Goal: Task Accomplishment & Management: Manage account settings

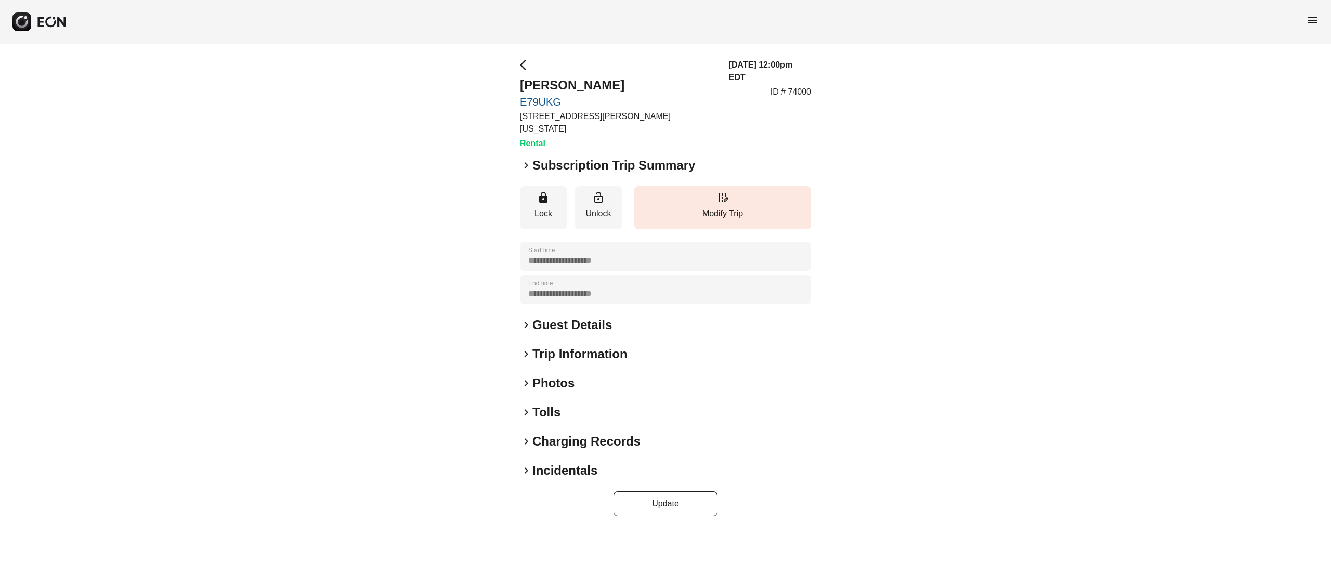
click at [581, 157] on h2 "Subscription Trip Summary" at bounding box center [613, 165] width 163 height 17
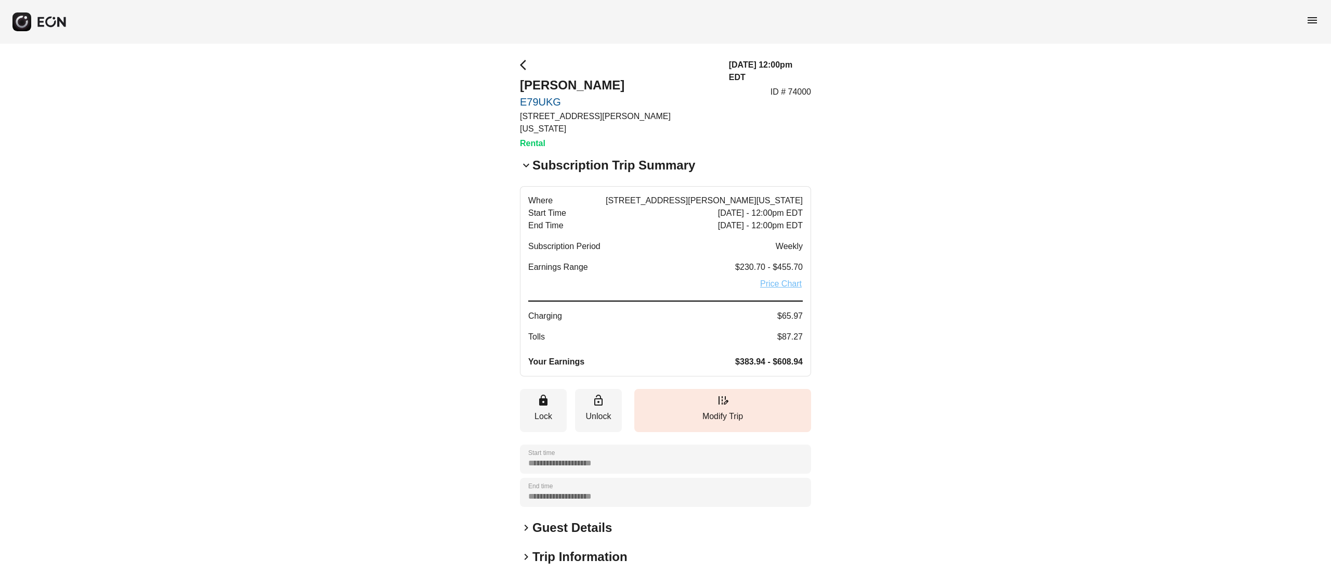
click at [786, 278] on link "Price Chart" at bounding box center [781, 284] width 44 height 12
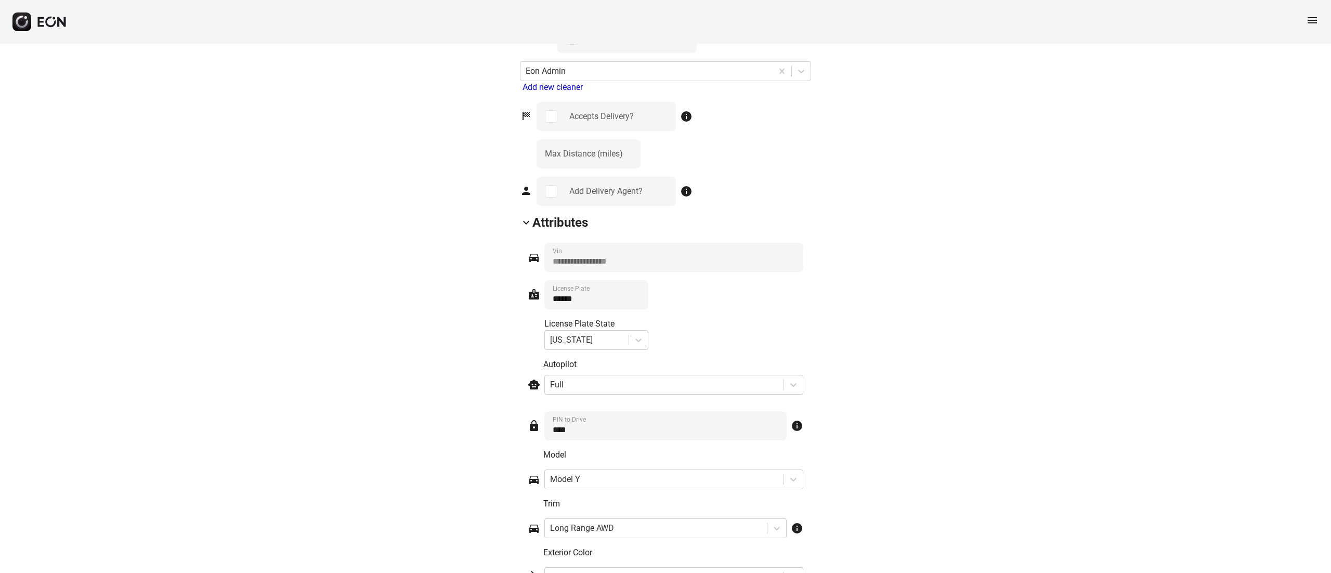
scroll to position [1493, 0]
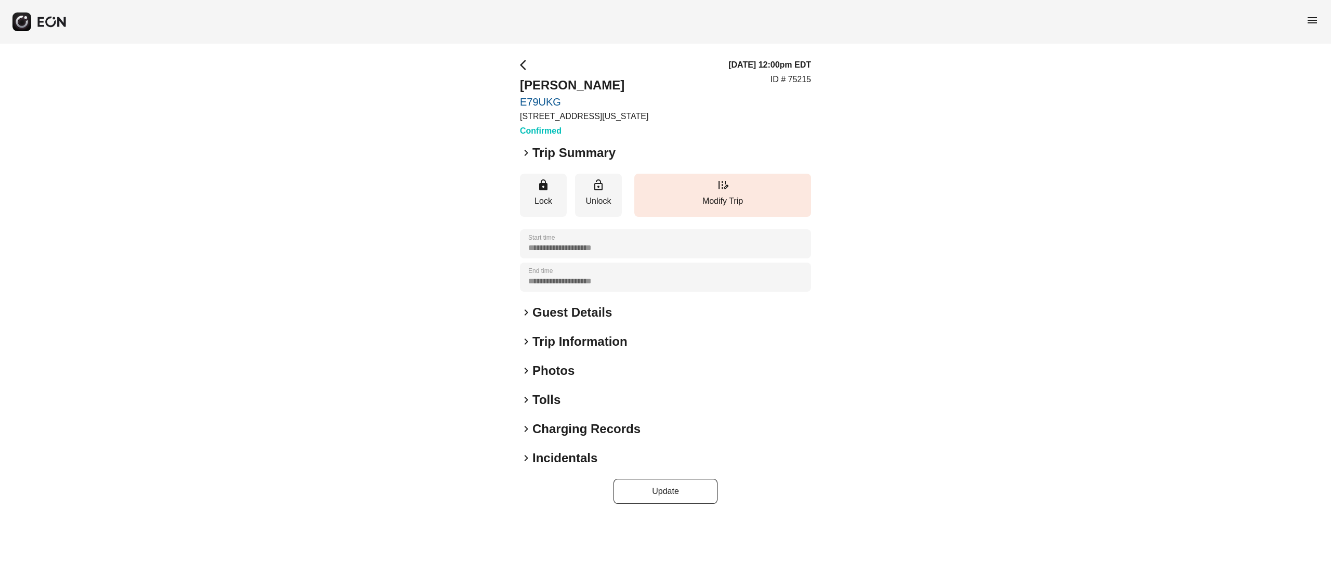
click at [547, 76] on div "arrow_back_ios Gopal Yadav E79UKG 610 Exterior Street, The Bronx, New York City…" at bounding box center [584, 98] width 128 height 78
copy h2 "Gopal Yadav"
click at [567, 307] on h2 "Guest Details" at bounding box center [572, 312] width 80 height 17
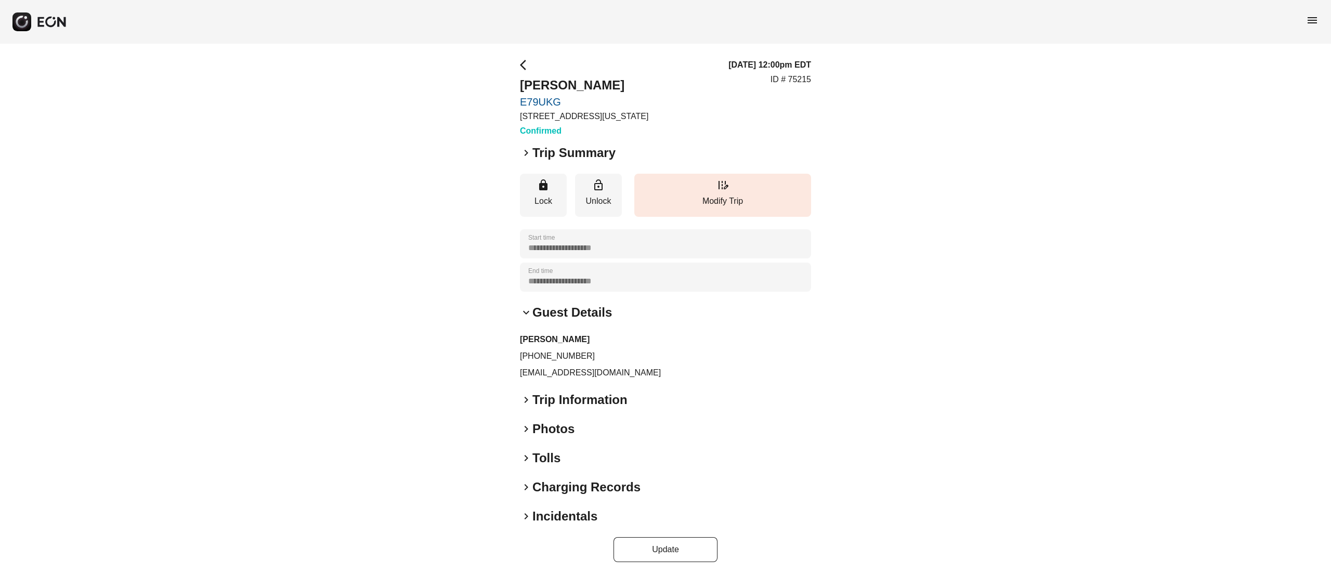
click at [560, 371] on p "gopal@aabhyasa.com" at bounding box center [665, 372] width 291 height 12
copy div "gopal@aabhyasa.com keyboard_arrow_right"
drag, startPoint x: 529, startPoint y: 359, endPoint x: 588, endPoint y: 359, distance: 59.3
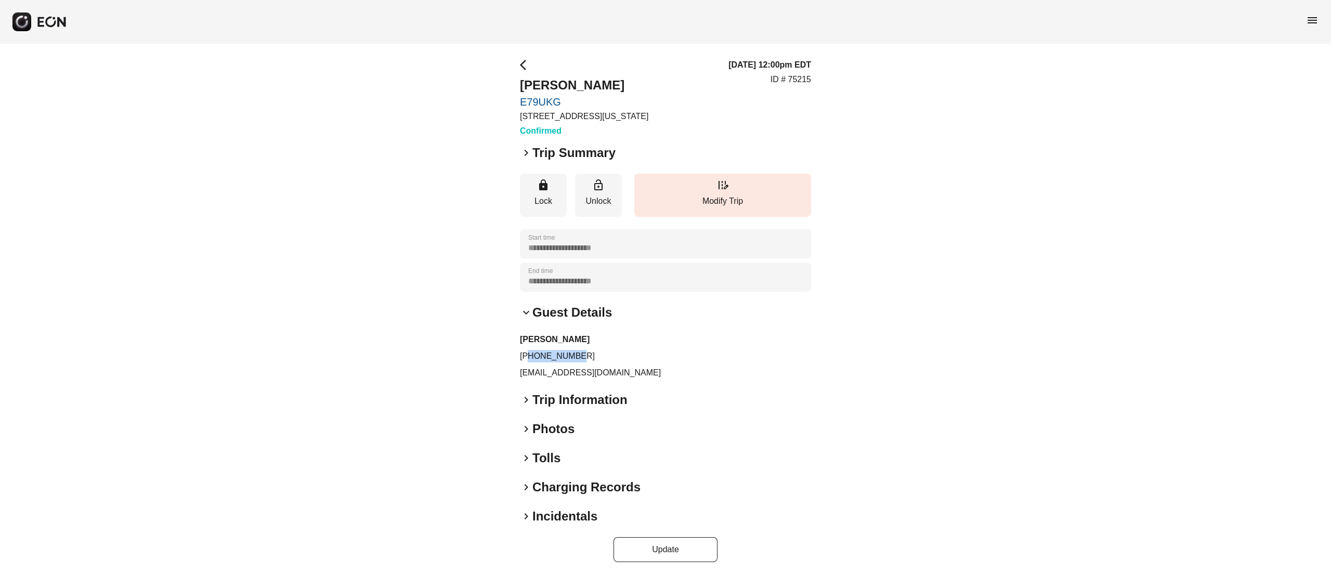
click at [588, 359] on p "+19084991028" at bounding box center [665, 356] width 291 height 12
copy p "9084991028"
click at [808, 77] on p "ID # 75215" at bounding box center [790, 79] width 41 height 12
copy p "75215"
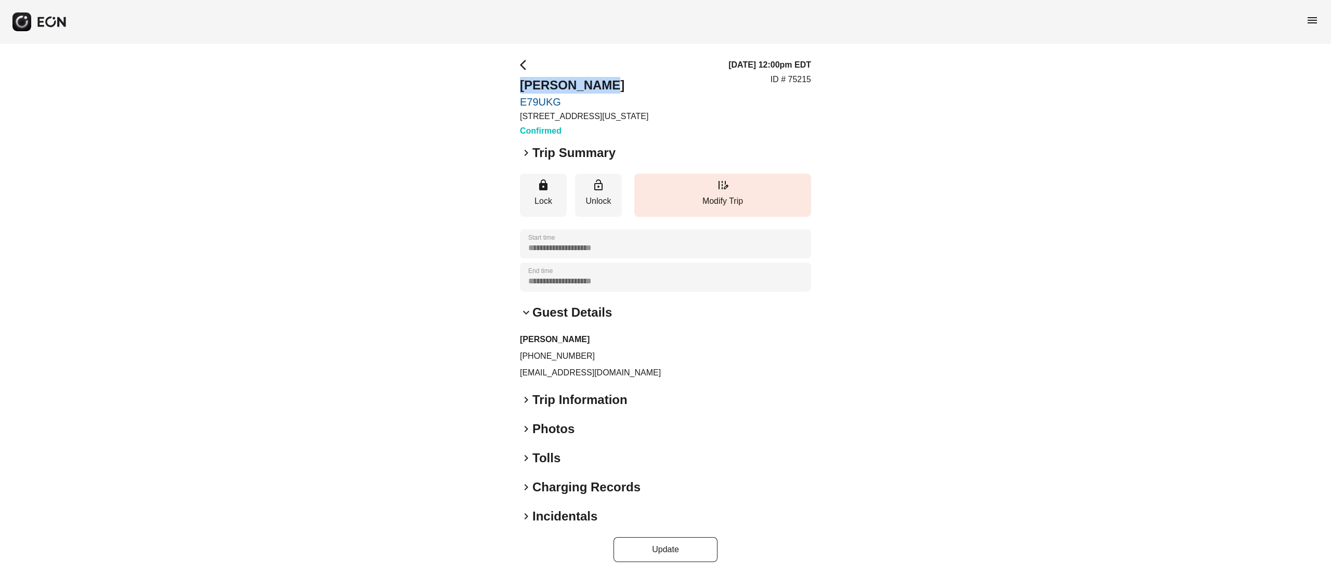
drag, startPoint x: 586, startPoint y: 81, endPoint x: 506, endPoint y: 81, distance: 80.6
click at [506, 81] on div "**********" at bounding box center [665, 310] width 1331 height 533
copy h2 "Gopal Yadav"
click at [578, 374] on p "gopal@aabhyasa.com" at bounding box center [665, 372] width 291 height 12
click at [581, 374] on p "gopal@aabhyasa.com" at bounding box center [665, 372] width 291 height 12
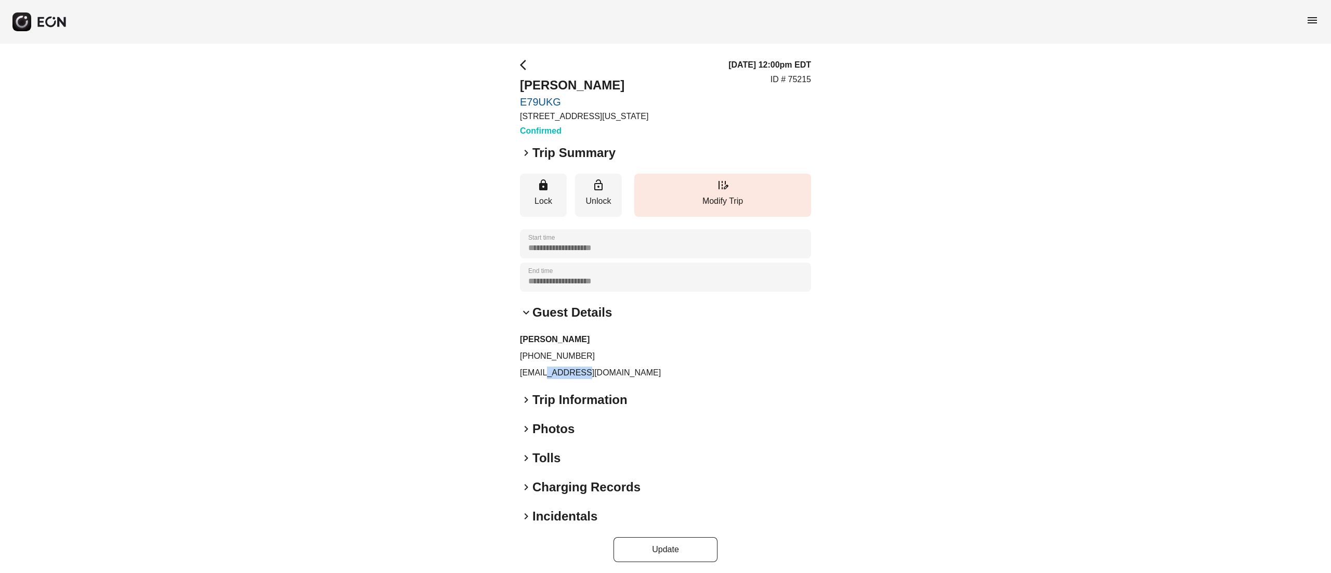
click at [582, 374] on p "gopal@aabhyasa.com" at bounding box center [665, 372] width 291 height 12
drag, startPoint x: 529, startPoint y: 355, endPoint x: 596, endPoint y: 333, distance: 70.2
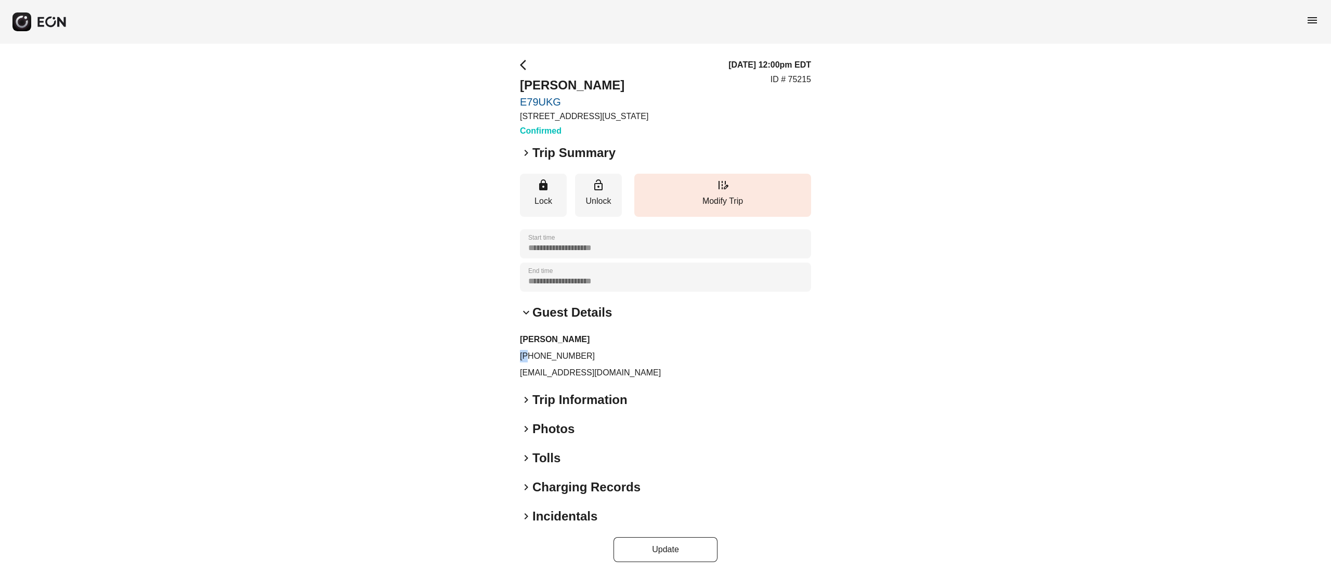
click at [596, 333] on div "Gopal Yadav +19084991028 gopal@aabhyasa.com" at bounding box center [665, 356] width 291 height 46
click at [535, 353] on p "+19084991028" at bounding box center [665, 356] width 291 height 12
drag, startPoint x: 531, startPoint y: 357, endPoint x: 601, endPoint y: 353, distance: 70.8
click at [601, 353] on p "+19084991028" at bounding box center [665, 356] width 291 height 12
copy p "9084991028"
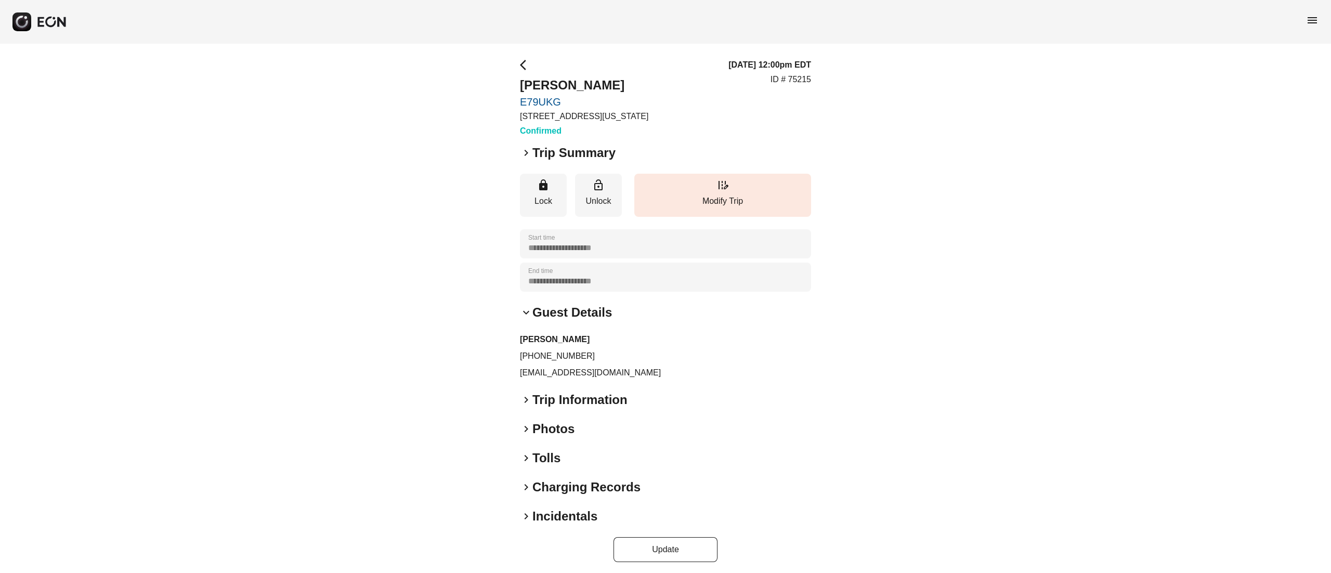
click at [350, 120] on div "**********" at bounding box center [665, 310] width 1331 height 533
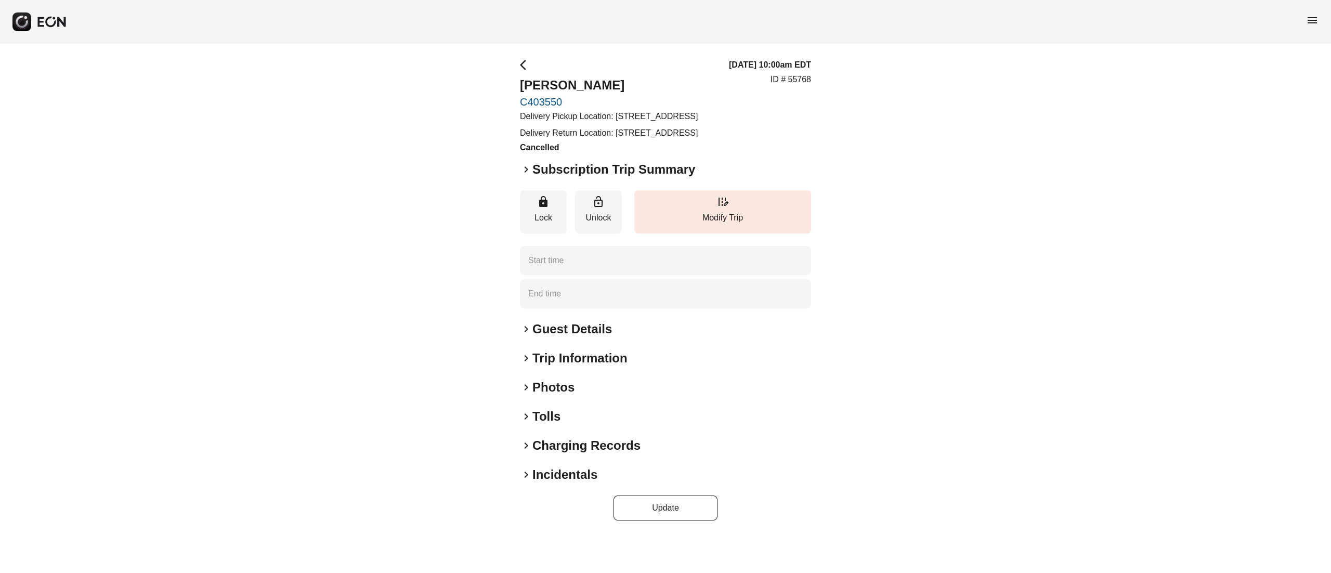
type time "**********"
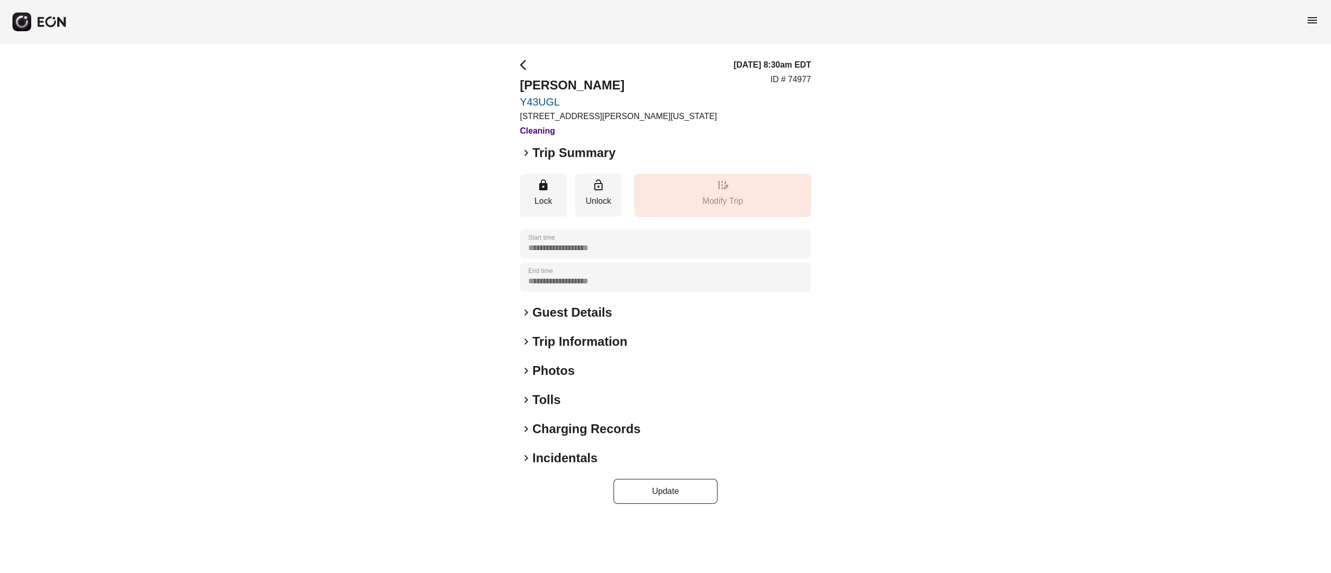
click at [556, 372] on h2 "Photos" at bounding box center [553, 370] width 42 height 17
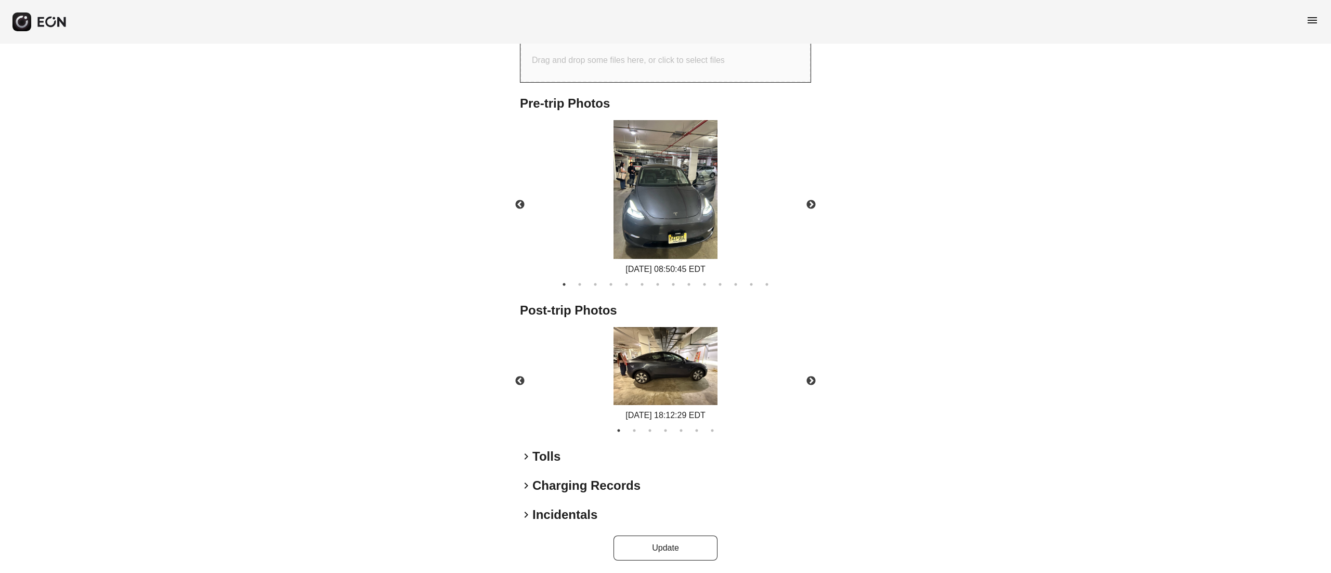
scroll to position [414, 0]
click at [664, 388] on img at bounding box center [665, 364] width 104 height 78
click at [637, 428] on button "2" at bounding box center [634, 428] width 10 height 10
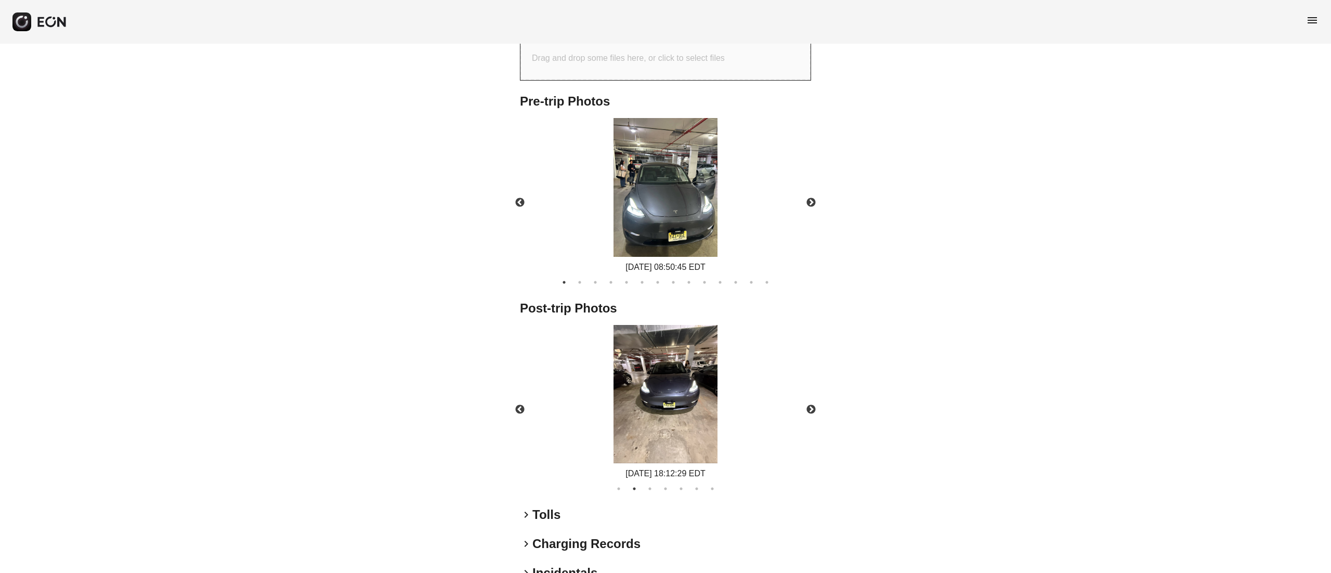
click at [672, 367] on img at bounding box center [665, 394] width 104 height 139
click at [648, 489] on button "3" at bounding box center [650, 488] width 10 height 10
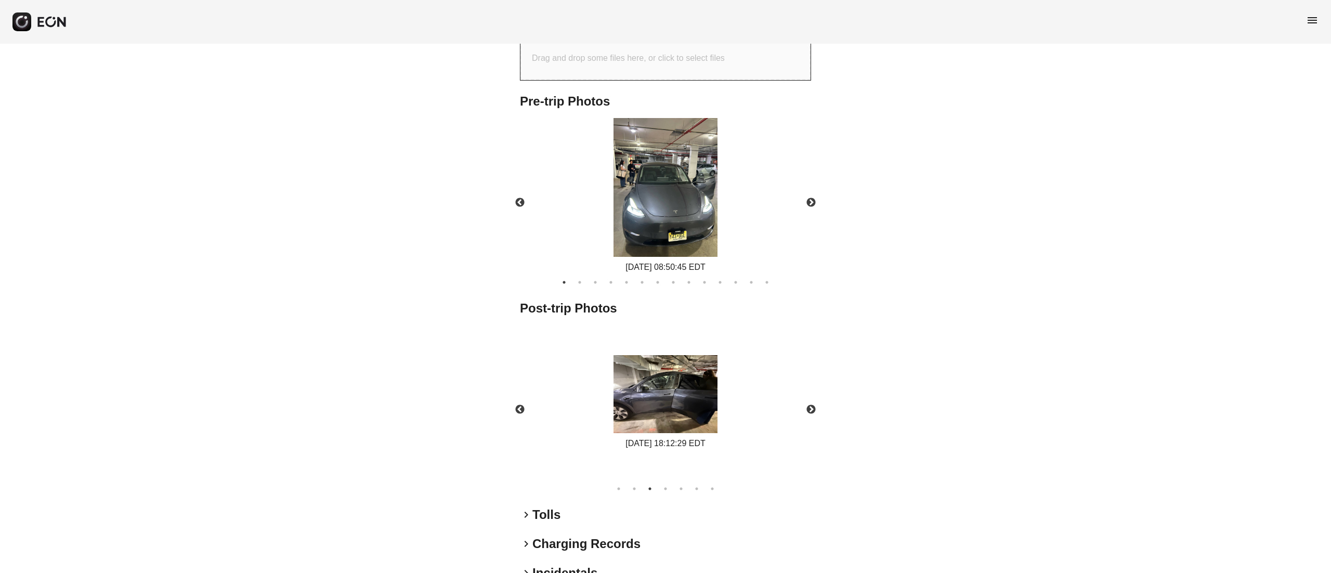
click at [693, 396] on img at bounding box center [665, 394] width 104 height 78
click at [653, 226] on img at bounding box center [665, 187] width 104 height 139
click at [807, 404] on button "Next" at bounding box center [811, 409] width 36 height 36
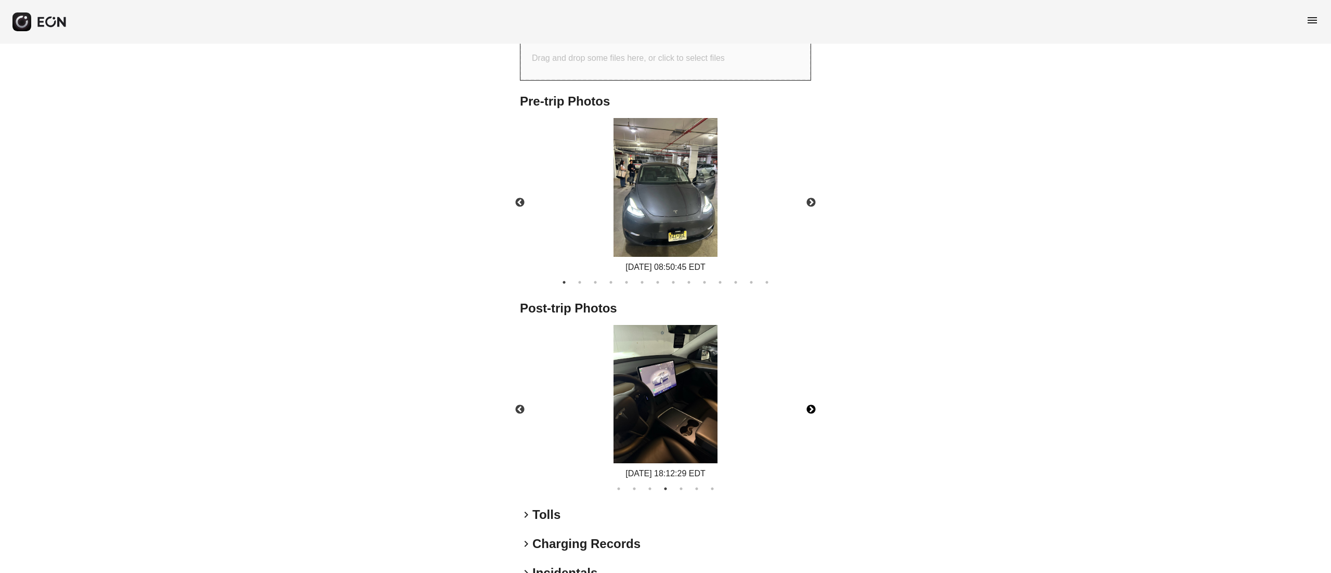
click at [661, 404] on img at bounding box center [665, 394] width 104 height 139
click at [678, 391] on img at bounding box center [665, 394] width 104 height 139
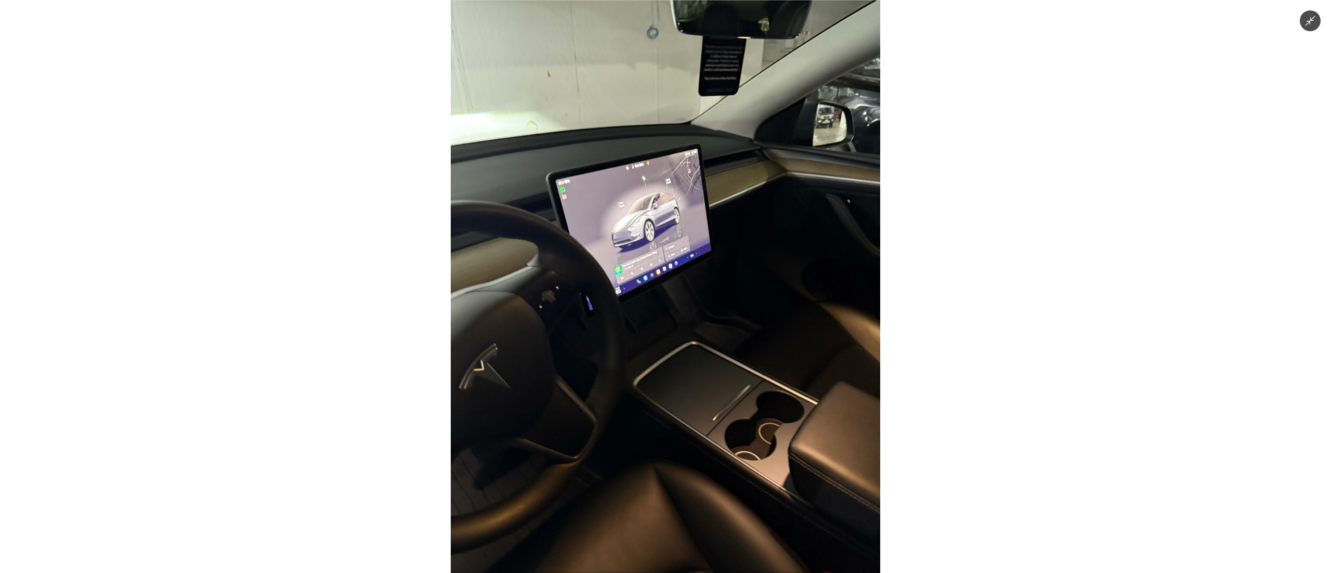
click at [651, 255] on img at bounding box center [665, 286] width 429 height 573
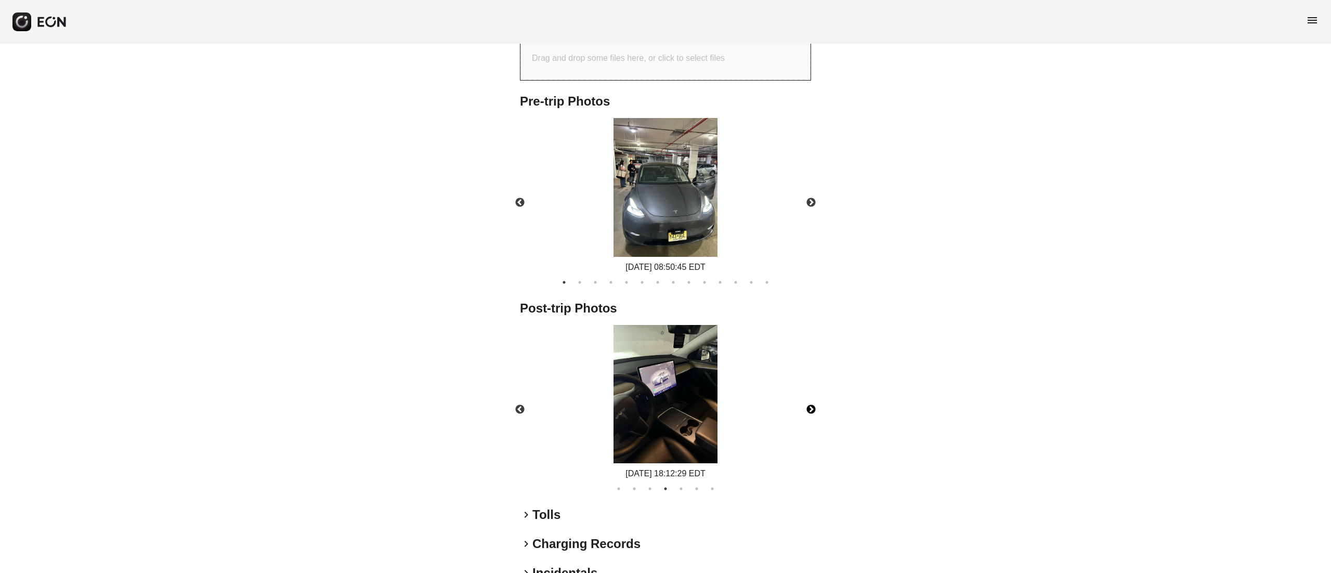
click at [803, 405] on button "Next" at bounding box center [811, 409] width 36 height 36
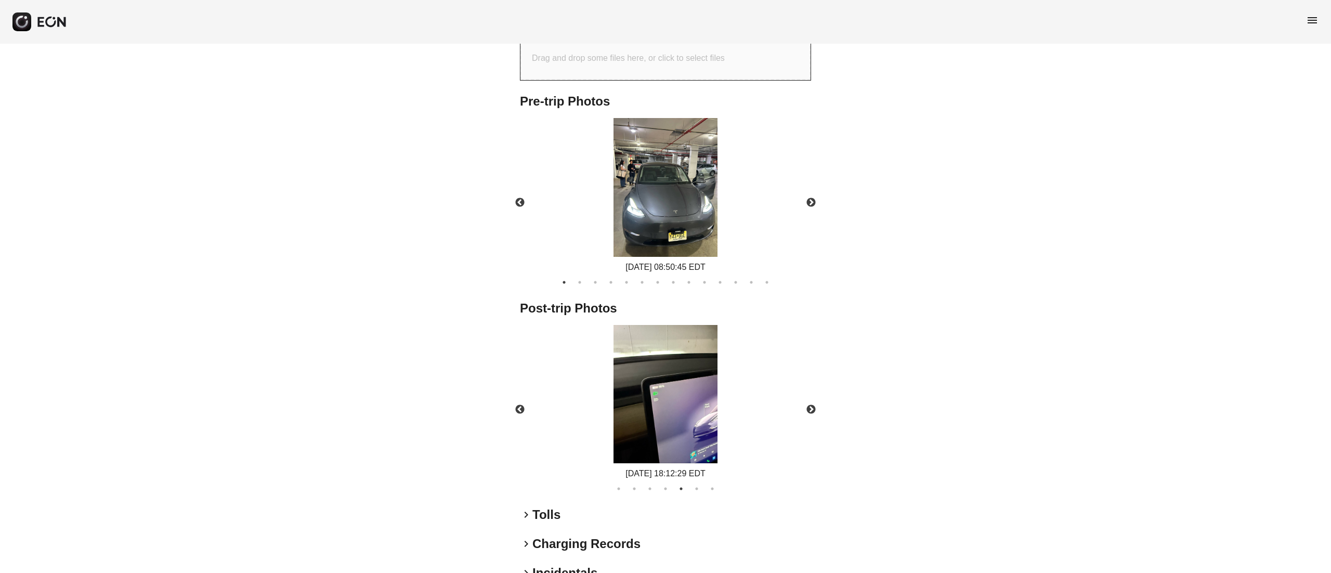
click at [677, 467] on div "[DATE] 18:12:29 EDT" at bounding box center [665, 473] width 104 height 12
click at [680, 402] on img at bounding box center [665, 394] width 104 height 139
click at [801, 405] on button "Next" at bounding box center [811, 409] width 36 height 36
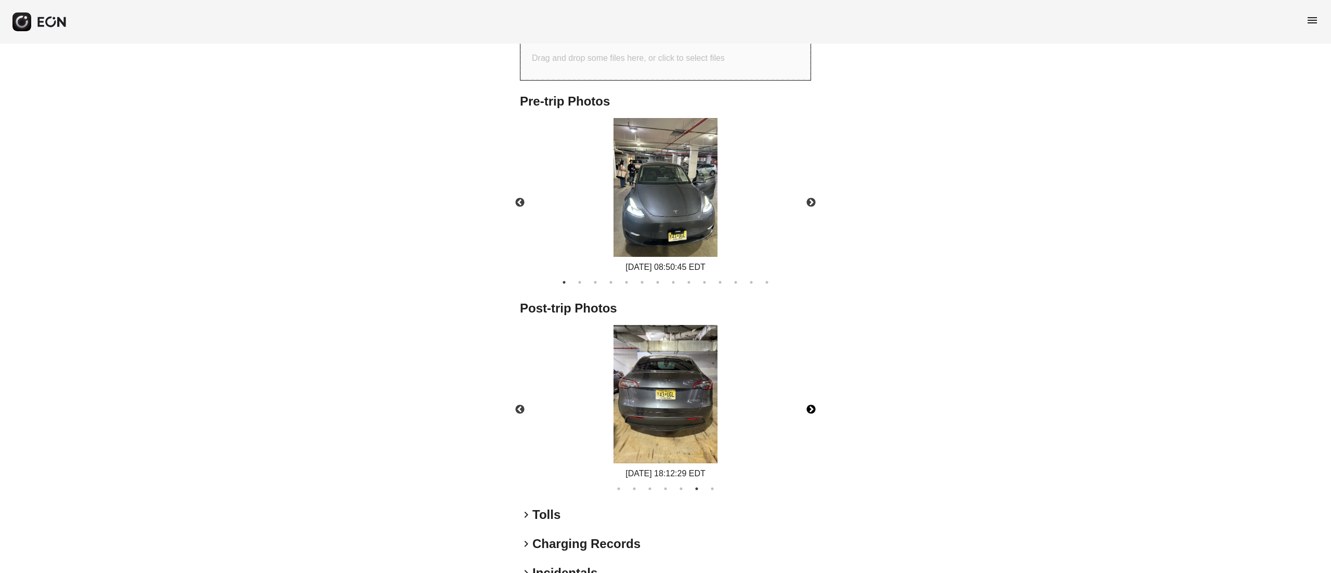
click at [698, 404] on img at bounding box center [665, 394] width 104 height 139
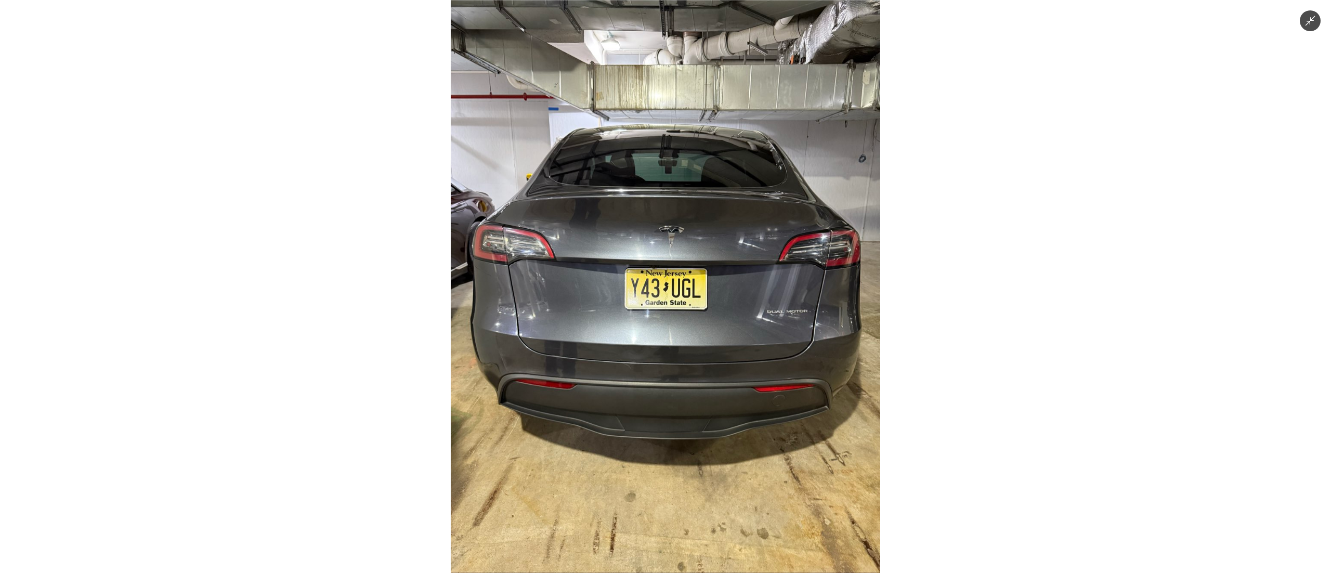
click at [703, 401] on img at bounding box center [665, 286] width 429 height 573
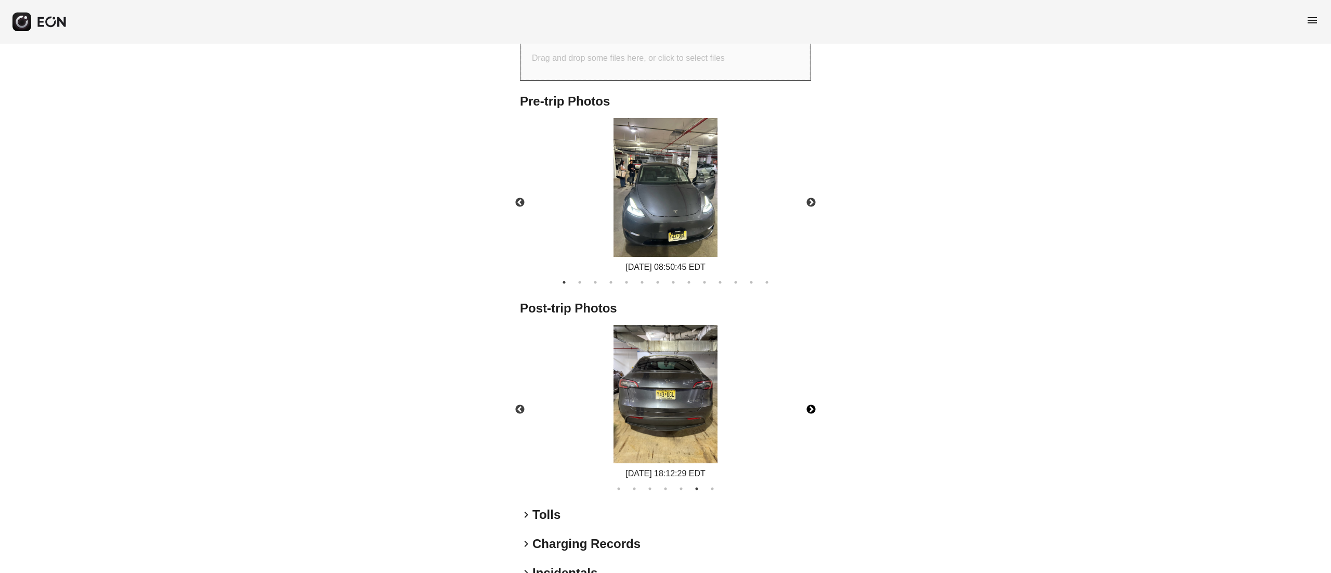
click at [687, 391] on img at bounding box center [665, 394] width 104 height 139
click at [809, 411] on button "Next" at bounding box center [811, 409] width 36 height 36
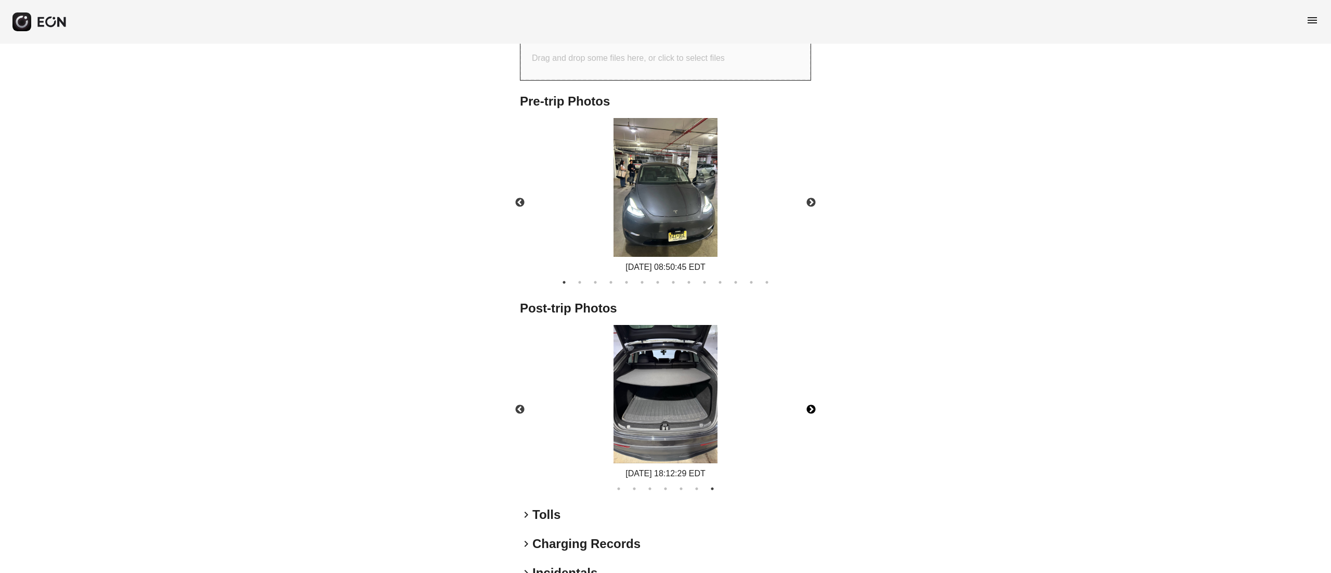
click at [705, 402] on img at bounding box center [665, 394] width 104 height 139
click at [646, 178] on img at bounding box center [665, 187] width 104 height 139
click at [806, 204] on button "Next" at bounding box center [811, 203] width 36 height 36
